Goal: Information Seeking & Learning: Learn about a topic

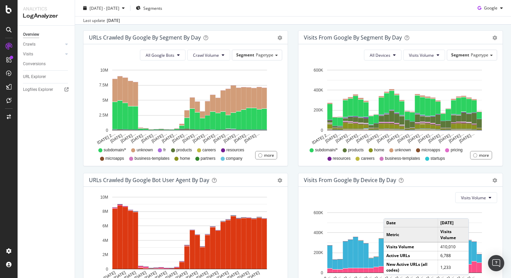
scroll to position [285, 0]
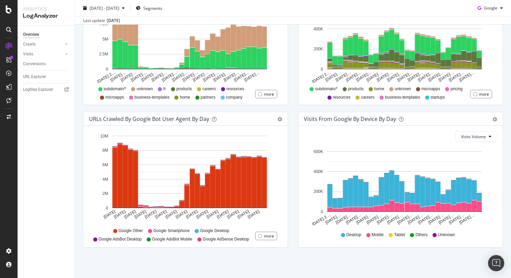
click at [295, 114] on div "Visits From Google By Device By Day Timeline (by Value) Timeline (by Percentage…" at bounding box center [400, 183] width 215 height 142
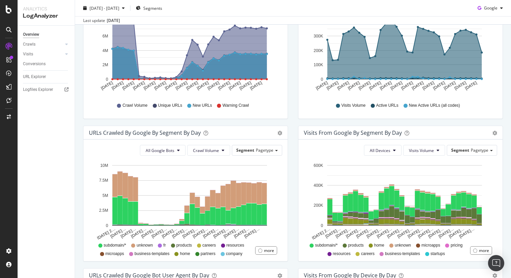
scroll to position [0, 0]
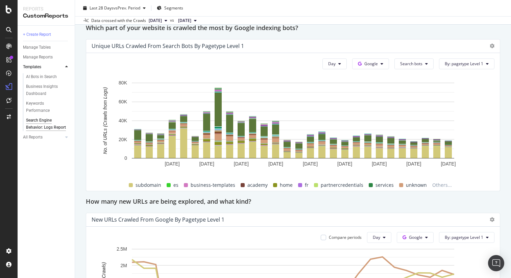
scroll to position [480, 0]
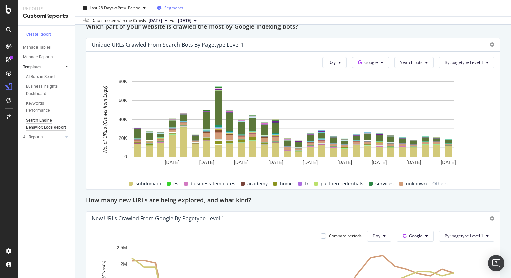
click at [174, 9] on span "Segments" at bounding box center [173, 8] width 19 height 6
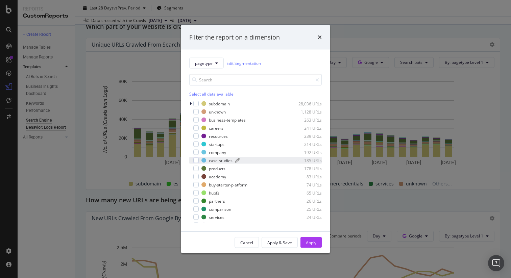
click at [201, 160] on div "modal" at bounding box center [203, 160] width 5 height 5
click at [196, 154] on div "modal" at bounding box center [195, 152] width 5 height 5
click at [311, 240] on div "Apply" at bounding box center [311, 242] width 10 height 6
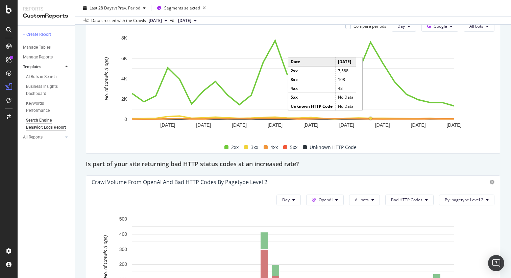
scroll to position [947, 0]
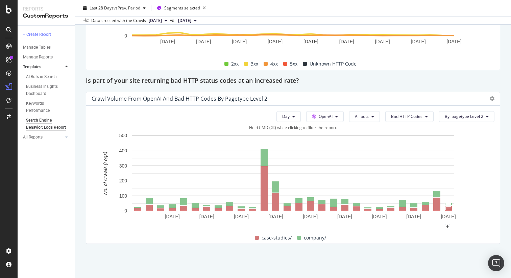
click at [315, 239] on span "company/" at bounding box center [315, 238] width 22 height 8
click at [313, 237] on span "company/" at bounding box center [315, 238] width 22 height 8
click at [338, 115] on icon at bounding box center [336, 116] width 3 height 4
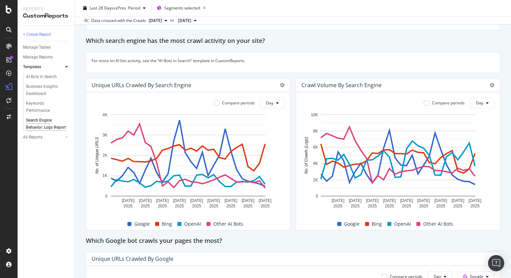
scroll to position [0, 0]
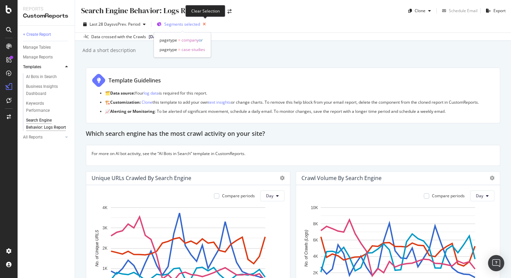
click at [206, 23] on icon "button" at bounding box center [204, 24] width 8 height 9
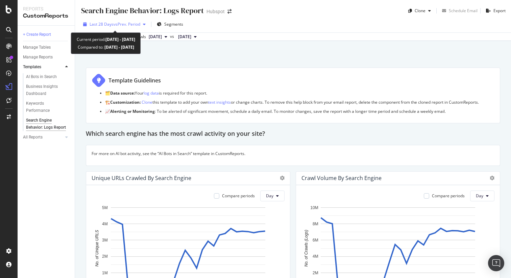
click at [137, 21] on span "vs Prev. Period" at bounding box center [126, 24] width 27 height 6
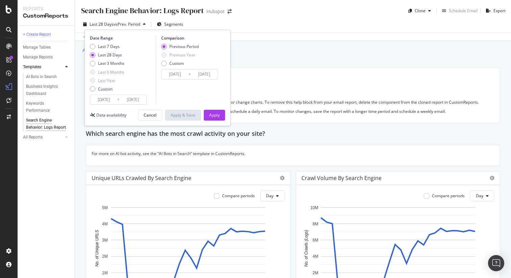
click at [348, 44] on div "Search Engine Behavior: Logs Report Search Engine Behavior: Logs Report Hubspot…" at bounding box center [293, 139] width 436 height 278
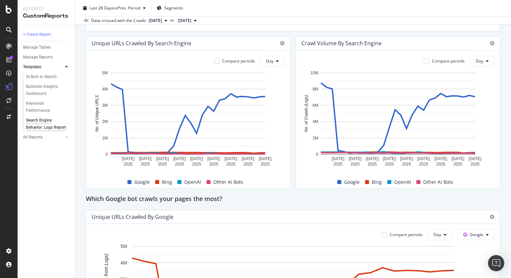
scroll to position [137, 0]
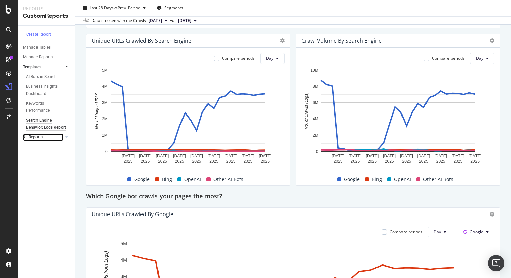
click at [53, 141] on link "All Reports" at bounding box center [43, 137] width 40 height 7
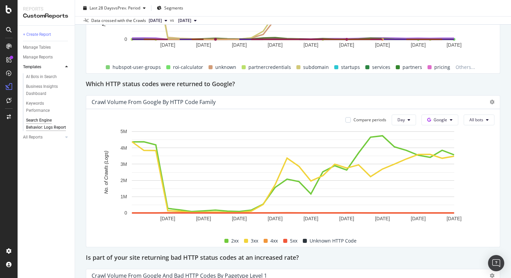
scroll to position [767, 0]
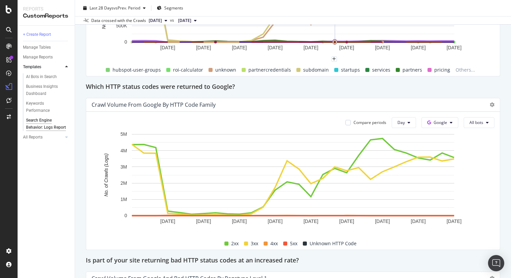
click at [342, 73] on span "startups" at bounding box center [350, 70] width 19 height 8
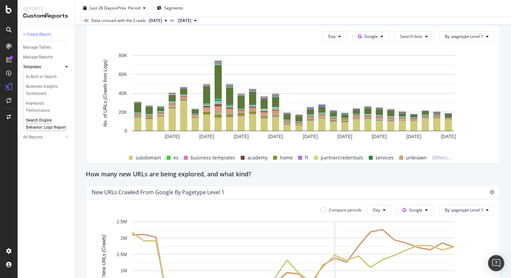
scroll to position [508, 0]
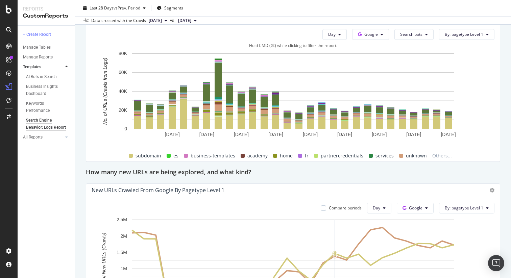
click at [331, 153] on span "partnercredentials" at bounding box center [341, 156] width 43 height 8
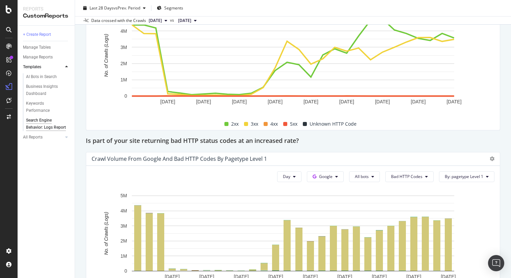
scroll to position [947, 0]
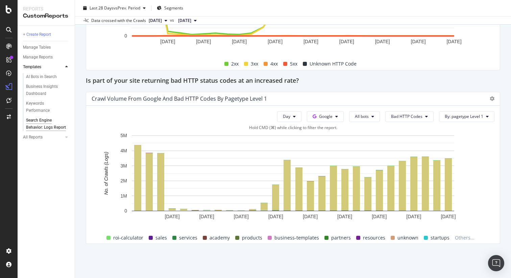
click at [163, 237] on span "sales" at bounding box center [160, 238] width 11 height 8
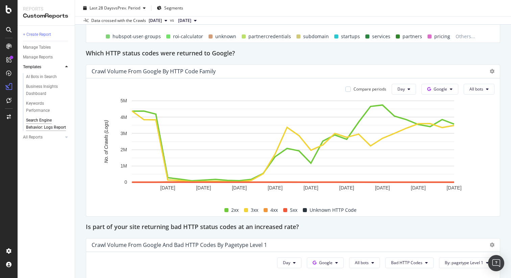
scroll to position [802, 0]
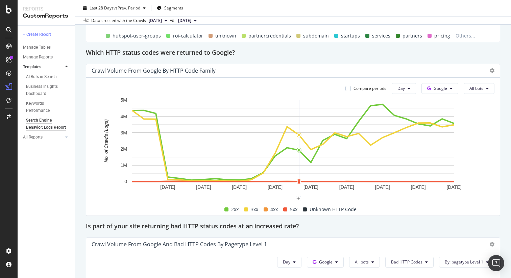
click at [288, 210] on div "5xx" at bounding box center [290, 209] width 20 height 8
click at [372, 130] on rect "A chart." at bounding box center [293, 141] width 322 height 82
click at [485, 86] on button "All bots" at bounding box center [478, 88] width 31 height 11
click at [301, 55] on div "Which HTTP status codes were returned to Google?" at bounding box center [293, 53] width 414 height 11
click at [255, 211] on span "3xx" at bounding box center [254, 209] width 7 height 8
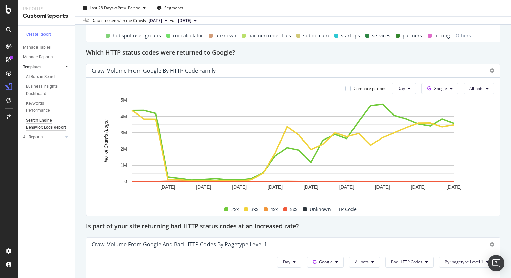
click at [276, 209] on span "4xx" at bounding box center [273, 209] width 7 height 8
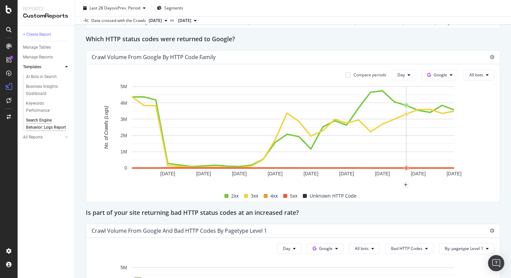
scroll to position [814, 0]
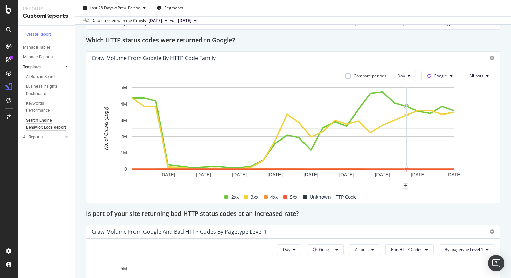
click at [42, 192] on div "+ Create Report Manage Tables Manage Reports Templates AI Bots in Search Busine…" at bounding box center [46, 152] width 57 height 252
